Goal: Task Accomplishment & Management: Use online tool/utility

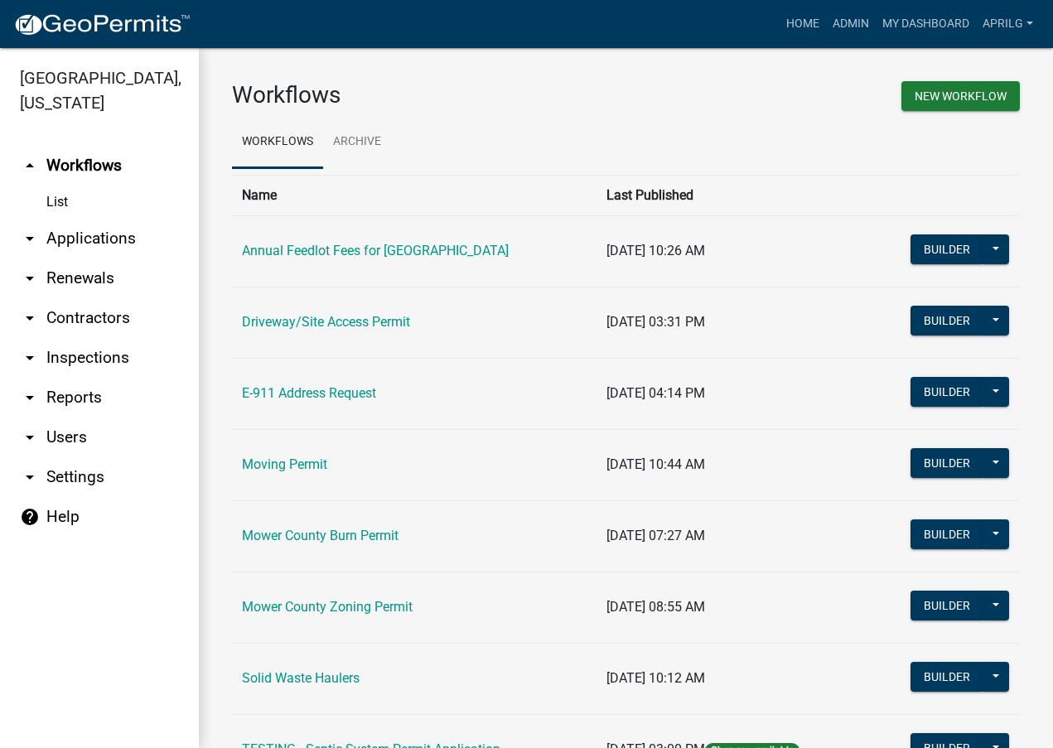
click at [351, 607] on link "Mower County Zoning Permit" at bounding box center [327, 607] width 171 height 16
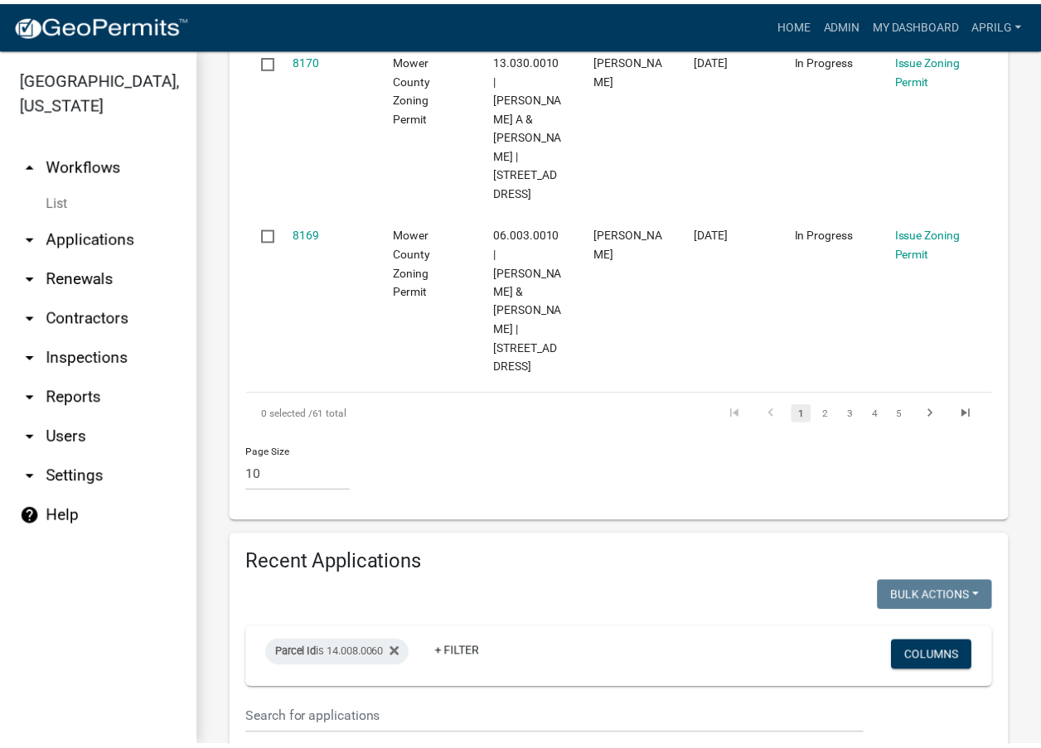
scroll to position [1823, 0]
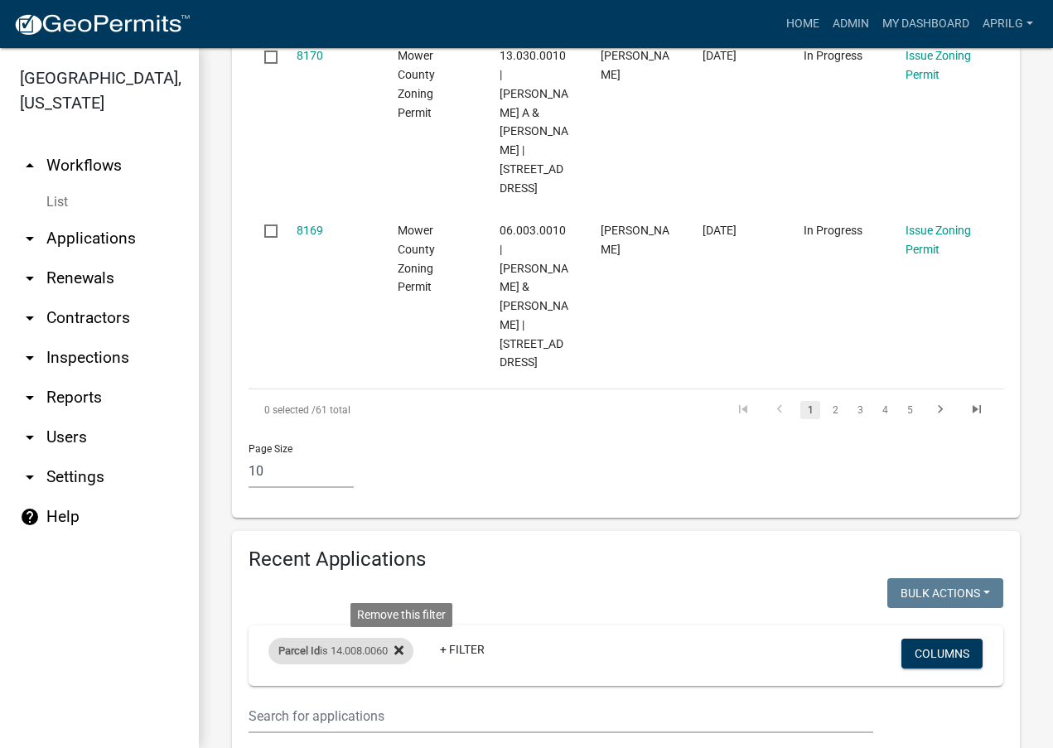
click at [404, 644] on icon at bounding box center [399, 650] width 9 height 13
select select "1: 25"
click at [288, 639] on link "+ Filter" at bounding box center [304, 654] width 71 height 30
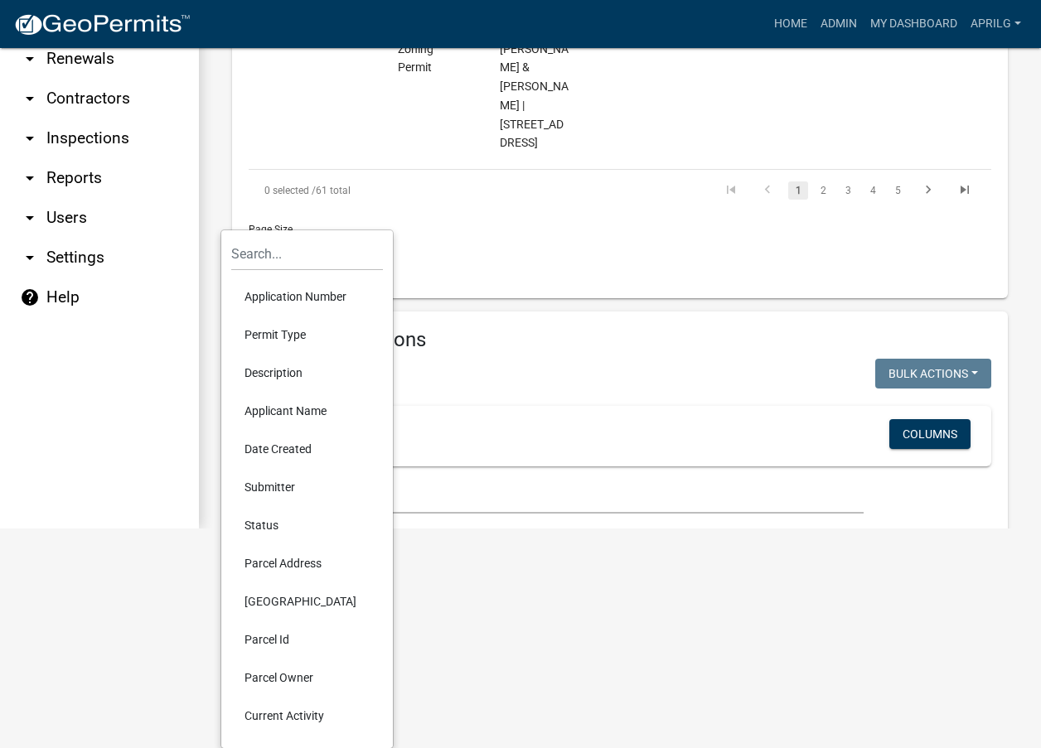
scroll to position [220, 0]
click at [298, 555] on li "Parcel Address" at bounding box center [307, 563] width 152 height 38
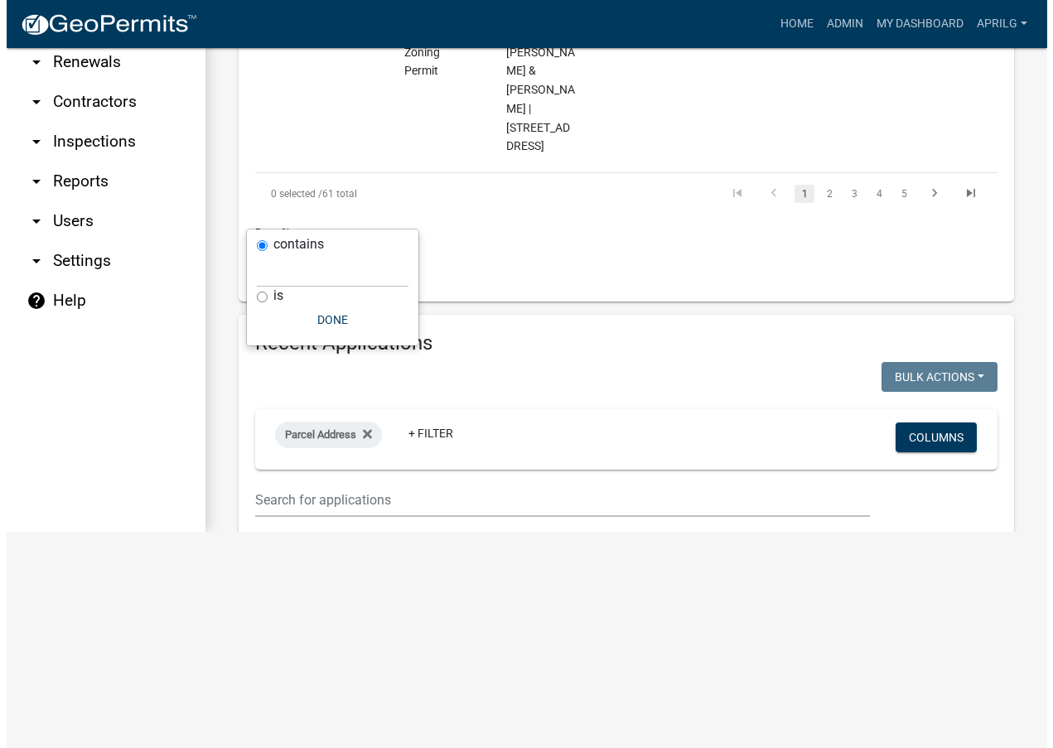
scroll to position [0, 0]
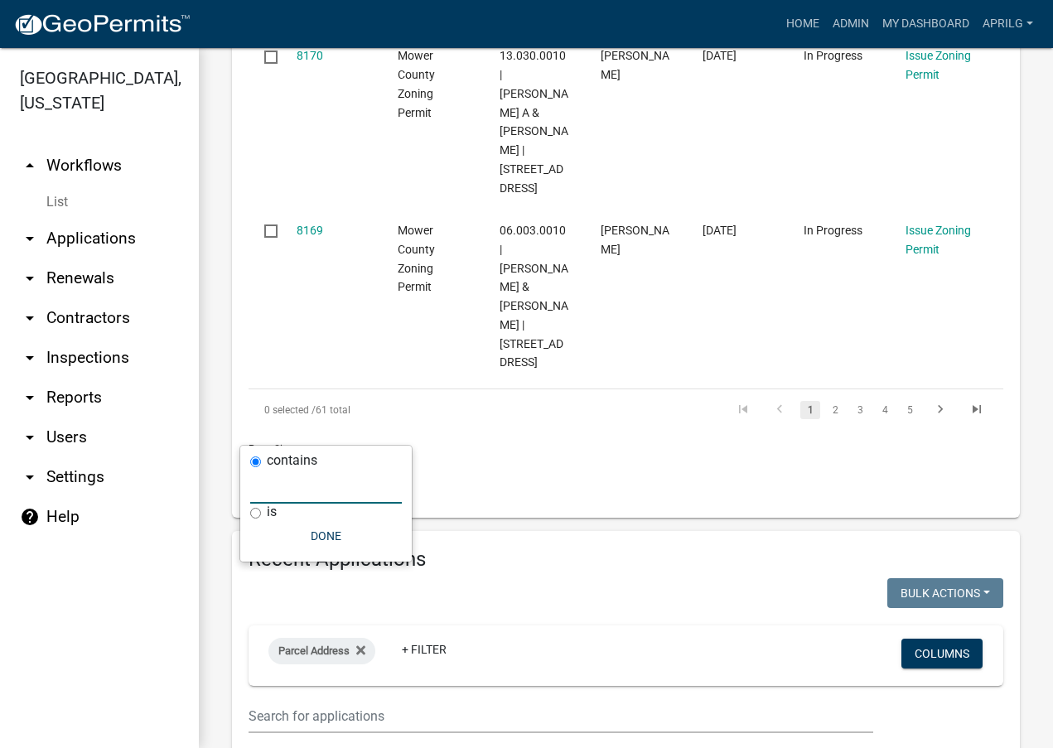
click at [277, 495] on input "text" at bounding box center [326, 487] width 152 height 34
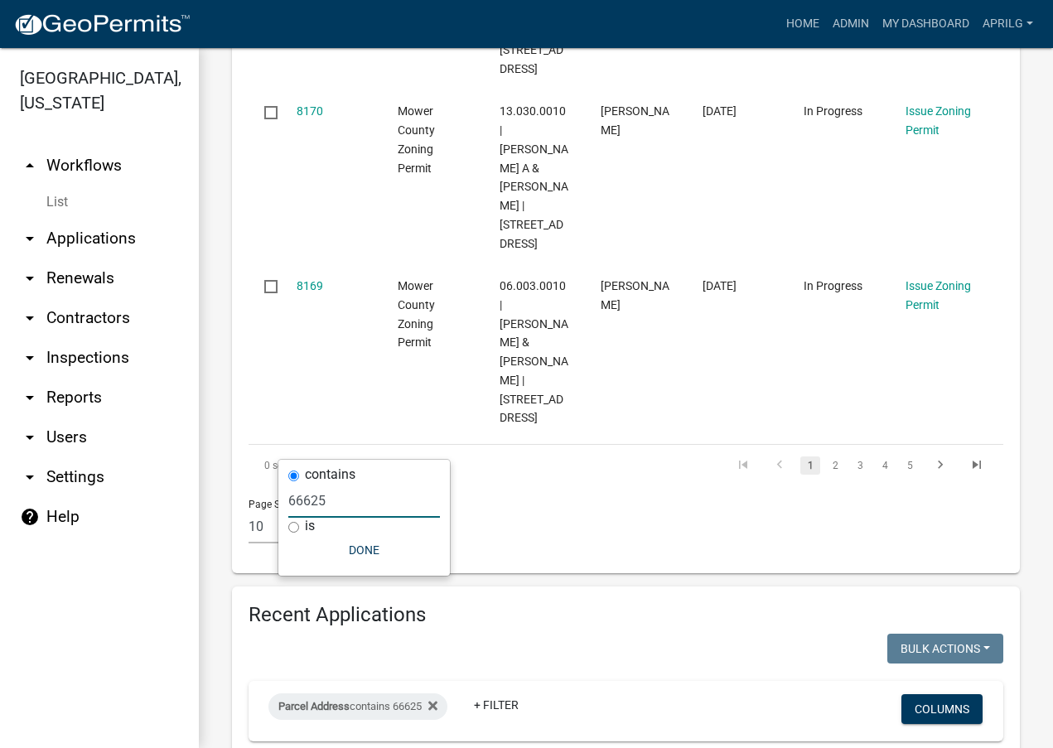
scroll to position [1809, 0]
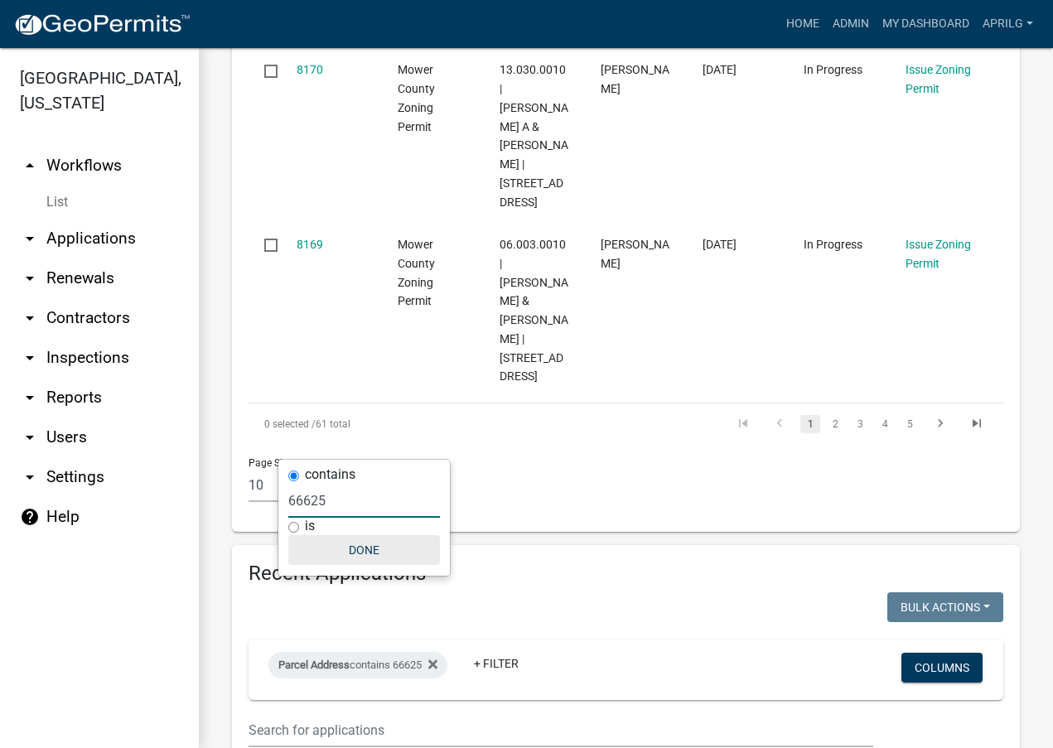
type input "66625"
click at [357, 554] on button "Done" at bounding box center [364, 550] width 152 height 30
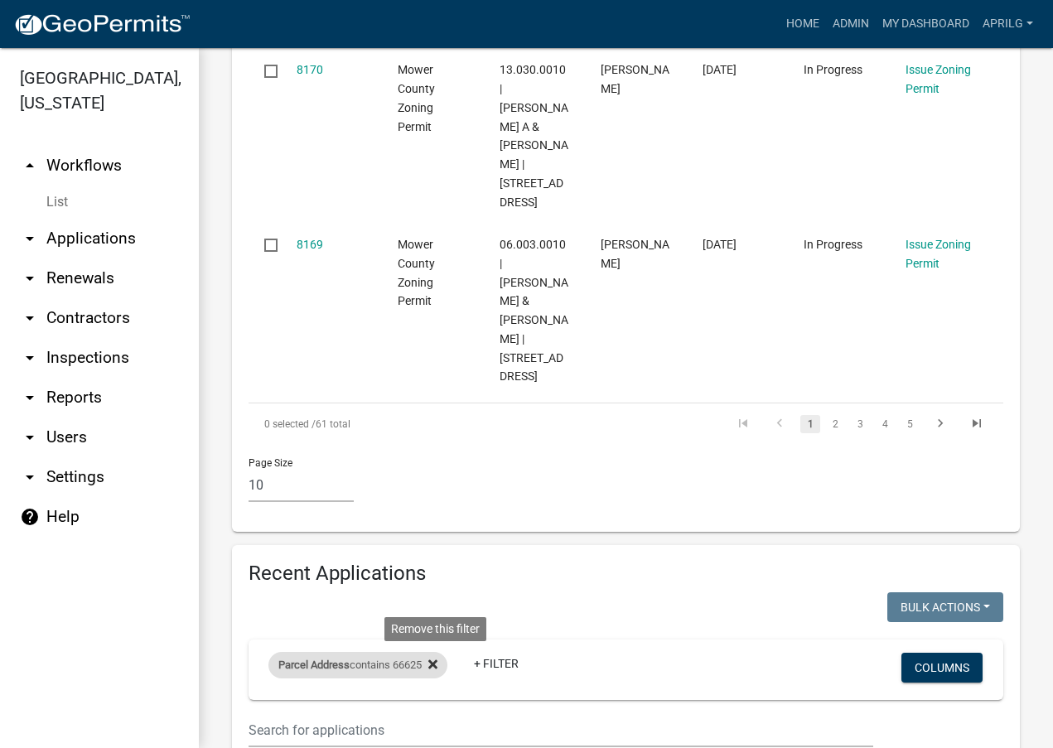
click at [438, 660] on icon at bounding box center [433, 664] width 9 height 9
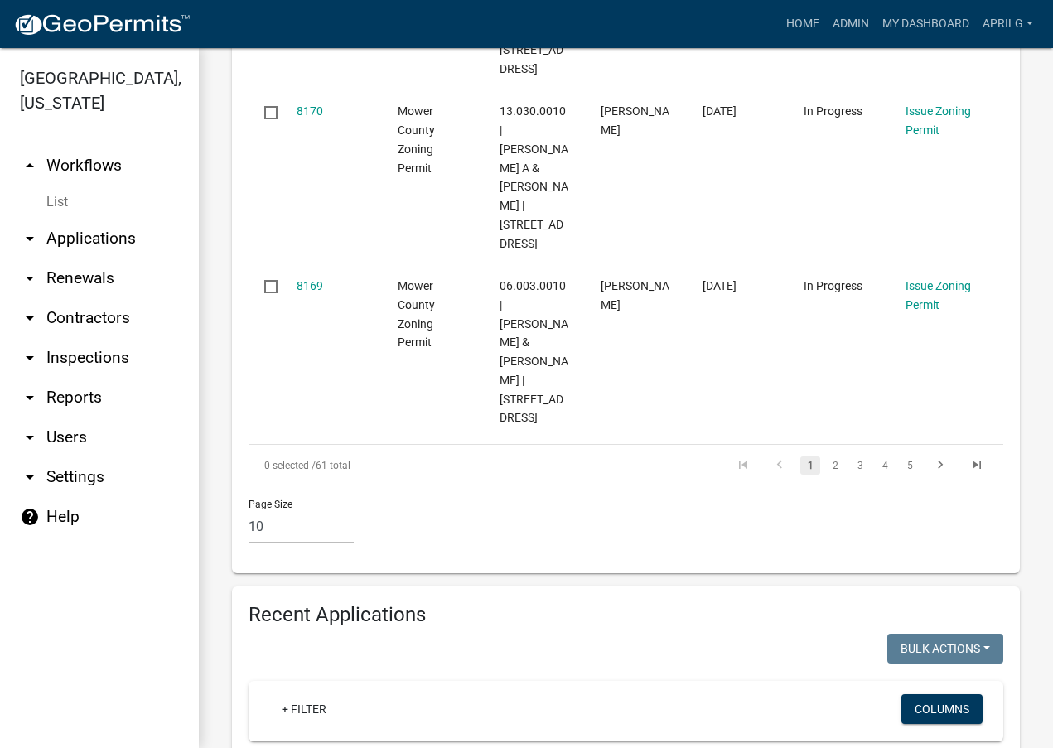
select select "1: 25"
